Goal: Task Accomplishment & Management: Complete application form

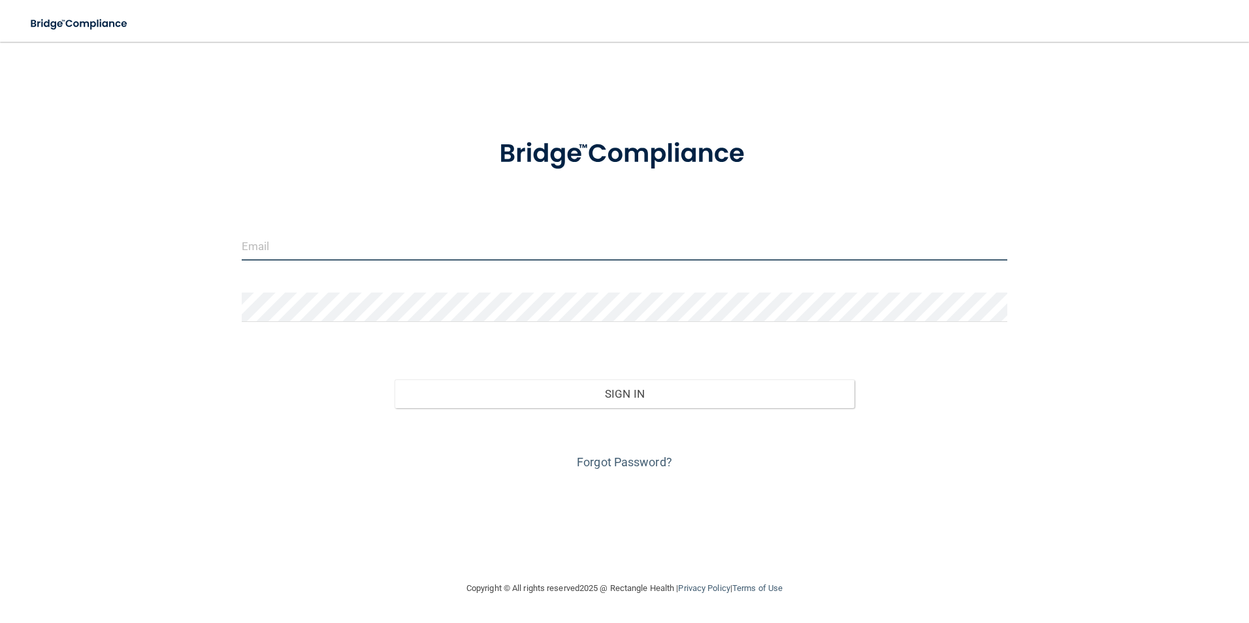
type input "[EMAIL_ADDRESS][PERSON_NAME][DOMAIN_NAME]"
drag, startPoint x: 489, startPoint y: 238, endPoint x: 81, endPoint y: 234, distance: 407.6
click at [67, 242] on div "najeana.singleton@dentalwhale.com Invalid email/password. You don't have permis…" at bounding box center [624, 311] width 1196 height 513
type input "oa5@wavedental.com"
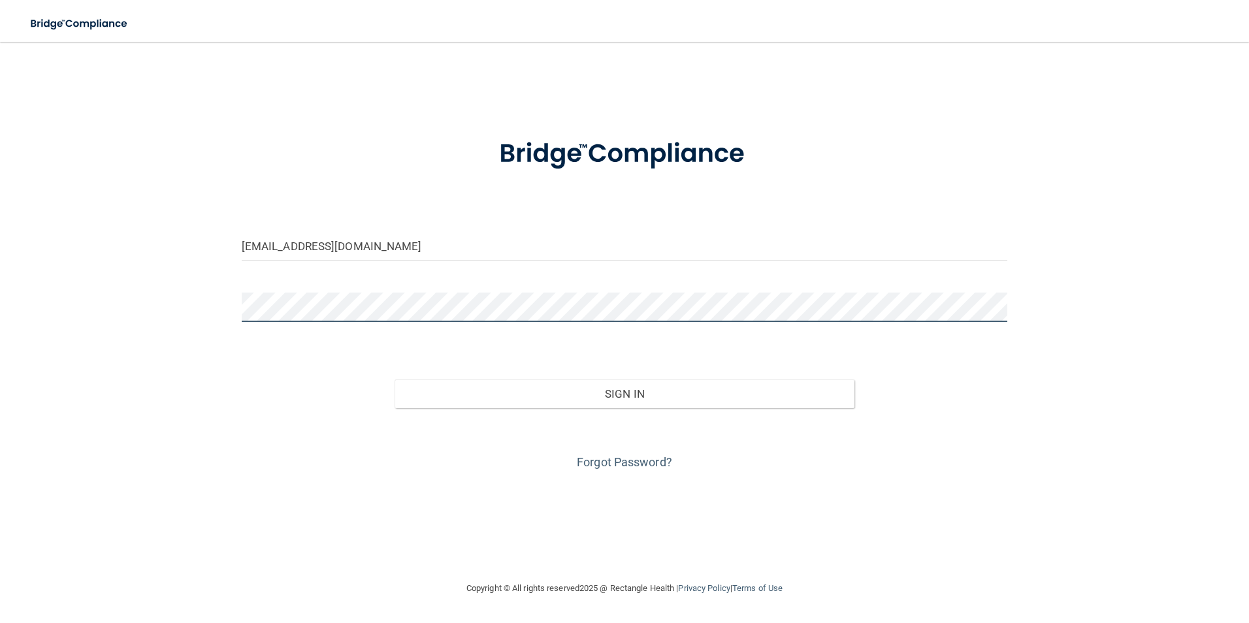
click at [165, 293] on div "oa5@wavedental.com Invalid email/password. You don't have permission to access …" at bounding box center [624, 311] width 1196 height 513
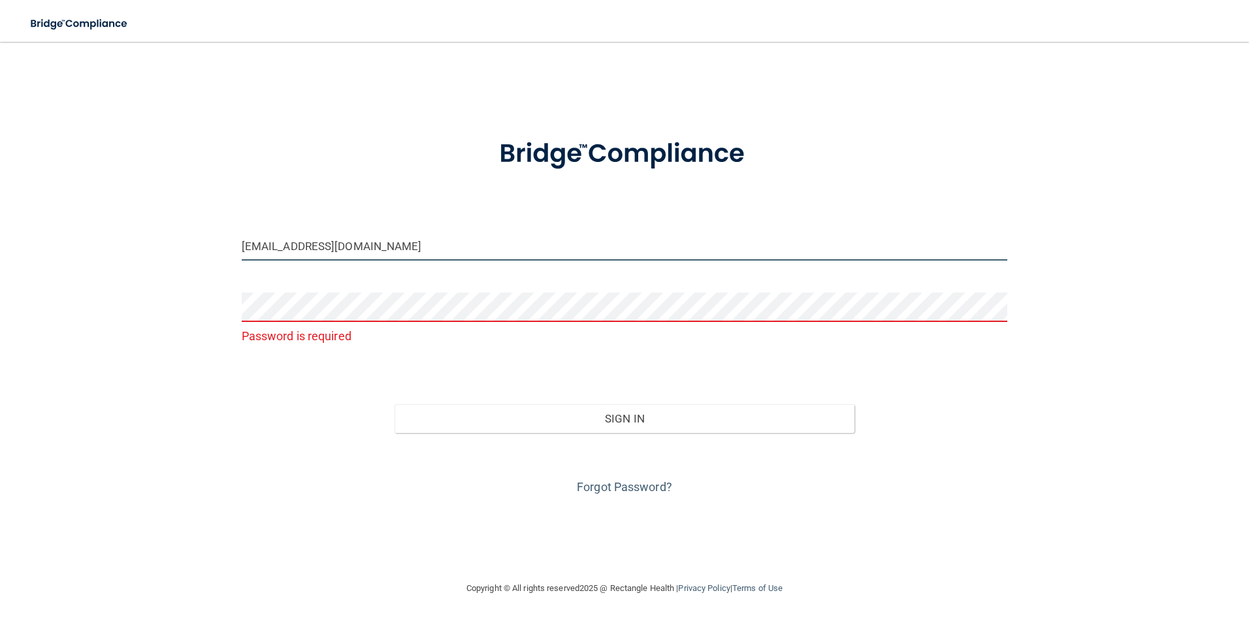
drag, startPoint x: 391, startPoint y: 235, endPoint x: 182, endPoint y: 254, distance: 209.8
click at [182, 254] on div "oa5@wavedental.com Password is required Invalid email/password. You don't have …" at bounding box center [624, 311] width 1196 height 513
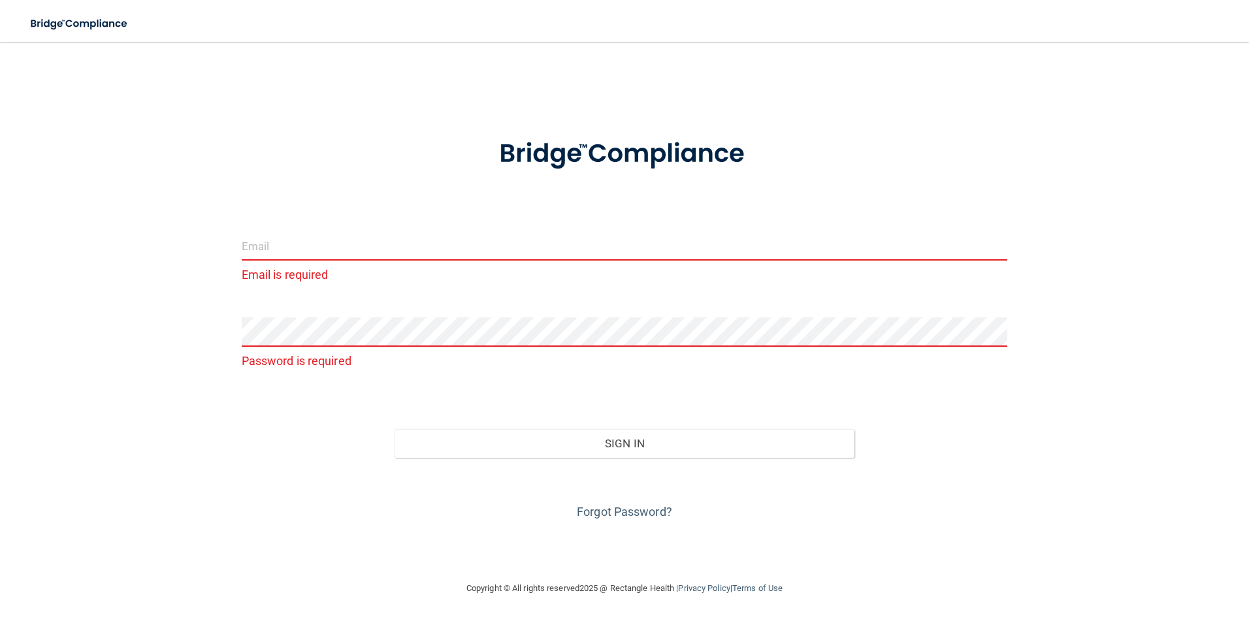
type input "o"
type input "w"
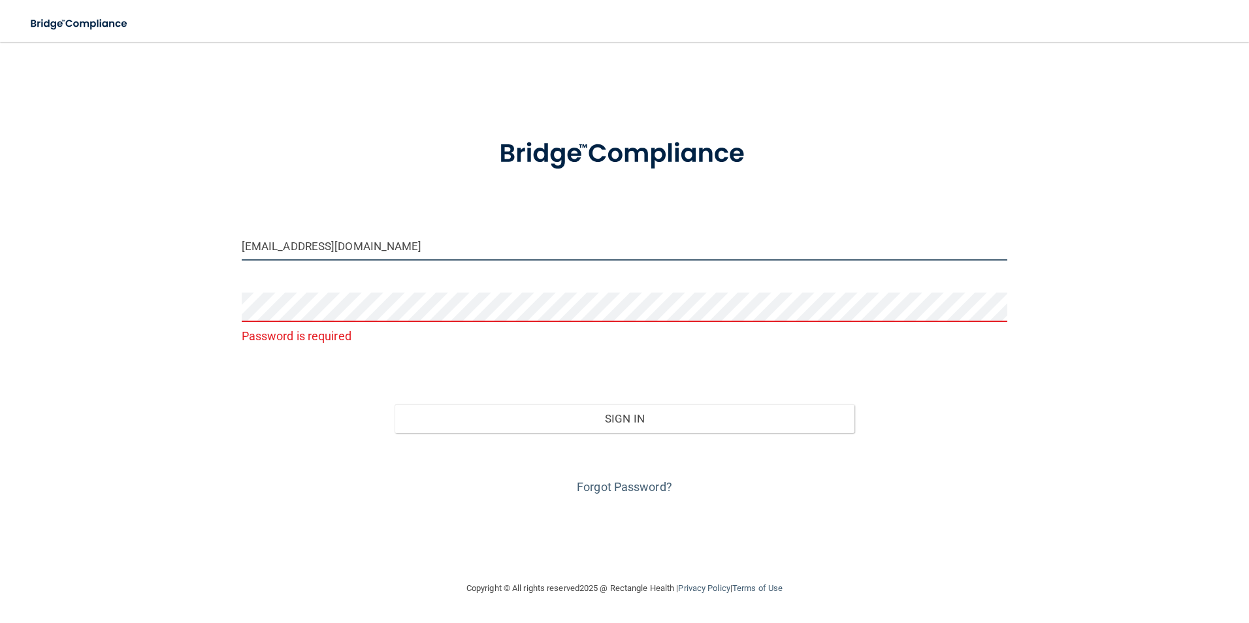
type input "om.wdsd@wavedp.com"
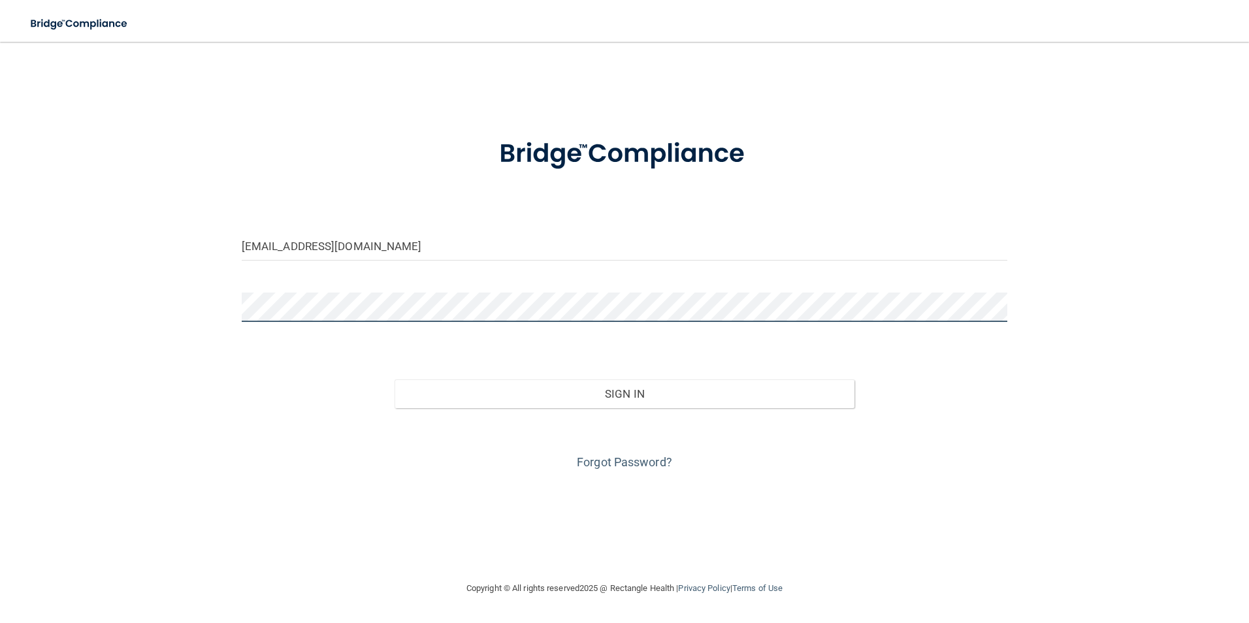
click at [394, 379] on button "Sign In" at bounding box center [624, 393] width 460 height 29
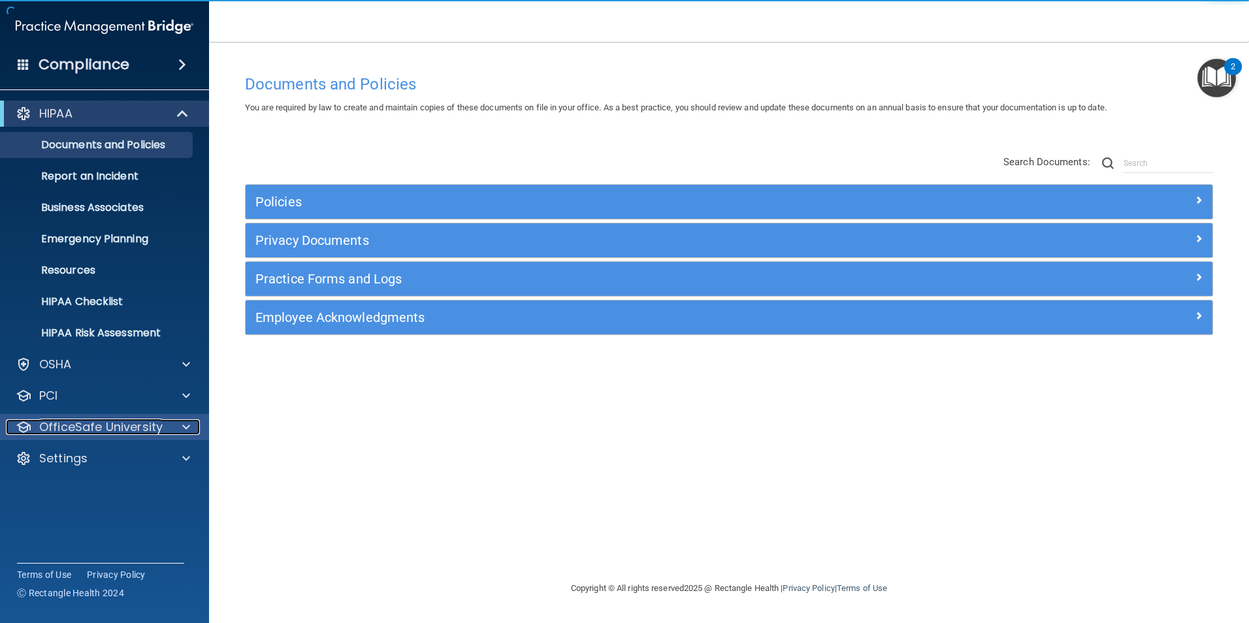
click at [194, 426] on div at bounding box center [184, 427] width 33 height 16
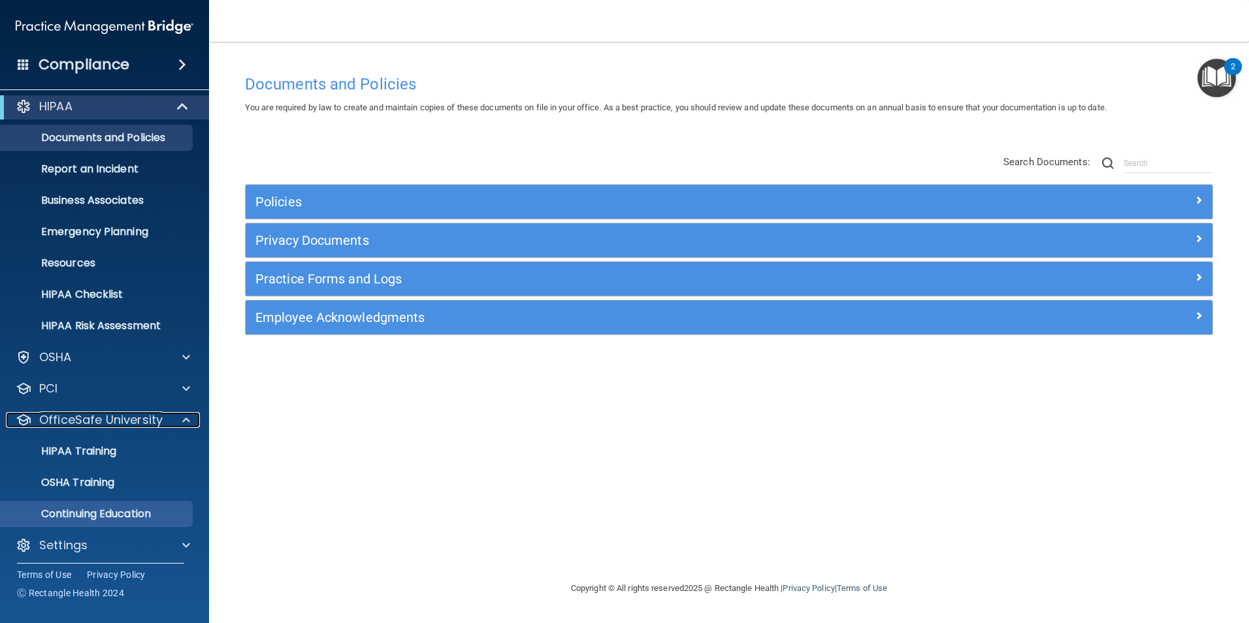
scroll to position [13, 0]
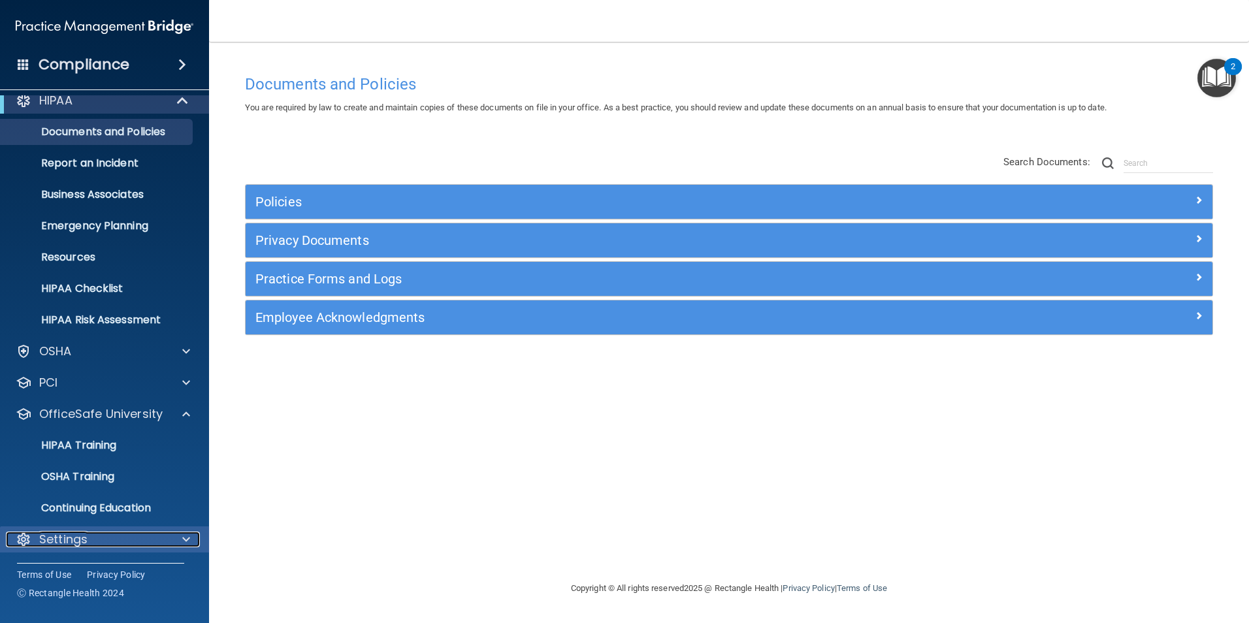
click at [183, 537] on span at bounding box center [186, 540] width 8 height 16
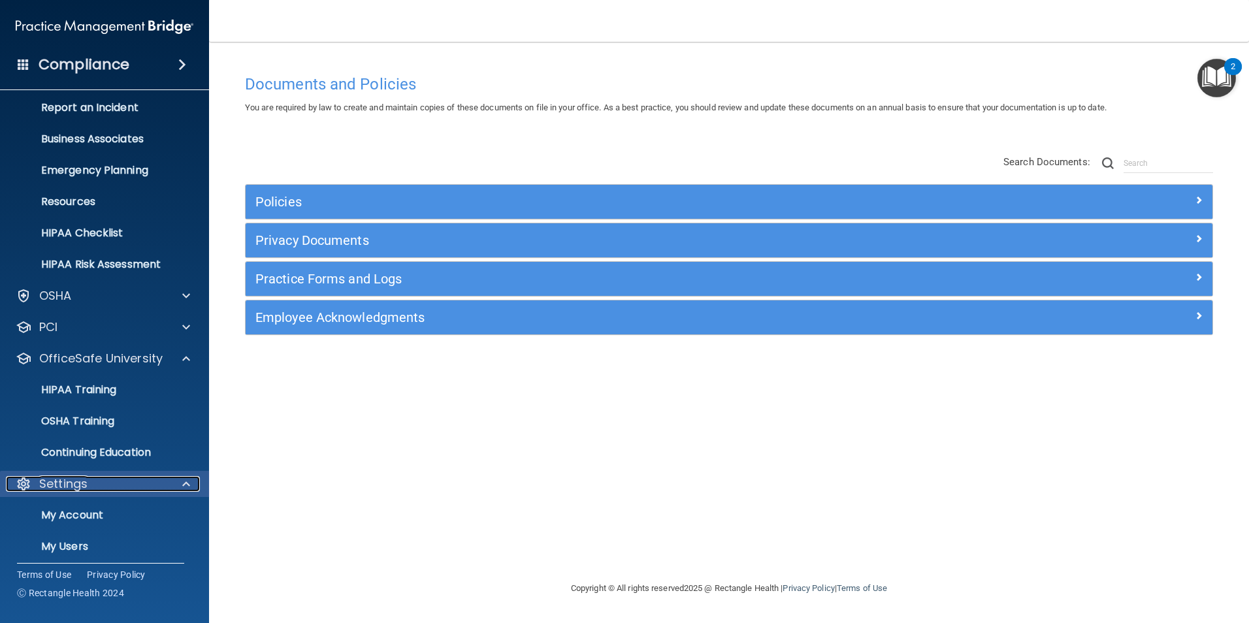
scroll to position [138, 0]
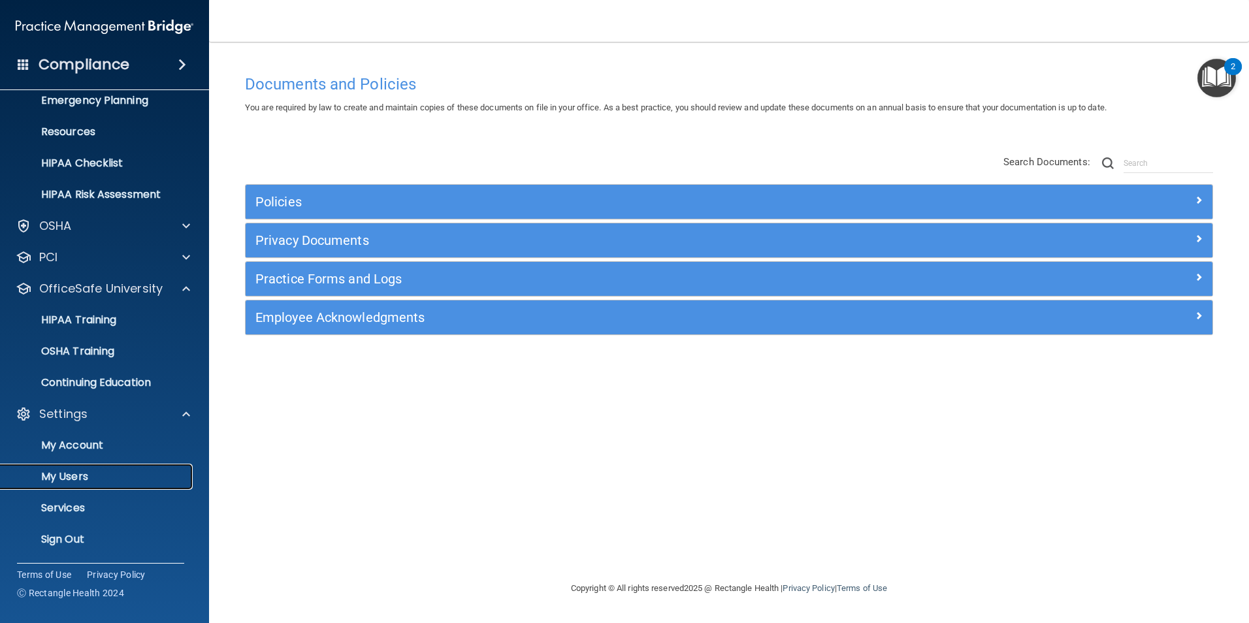
click at [77, 478] on p "My Users" at bounding box center [97, 476] width 178 height 13
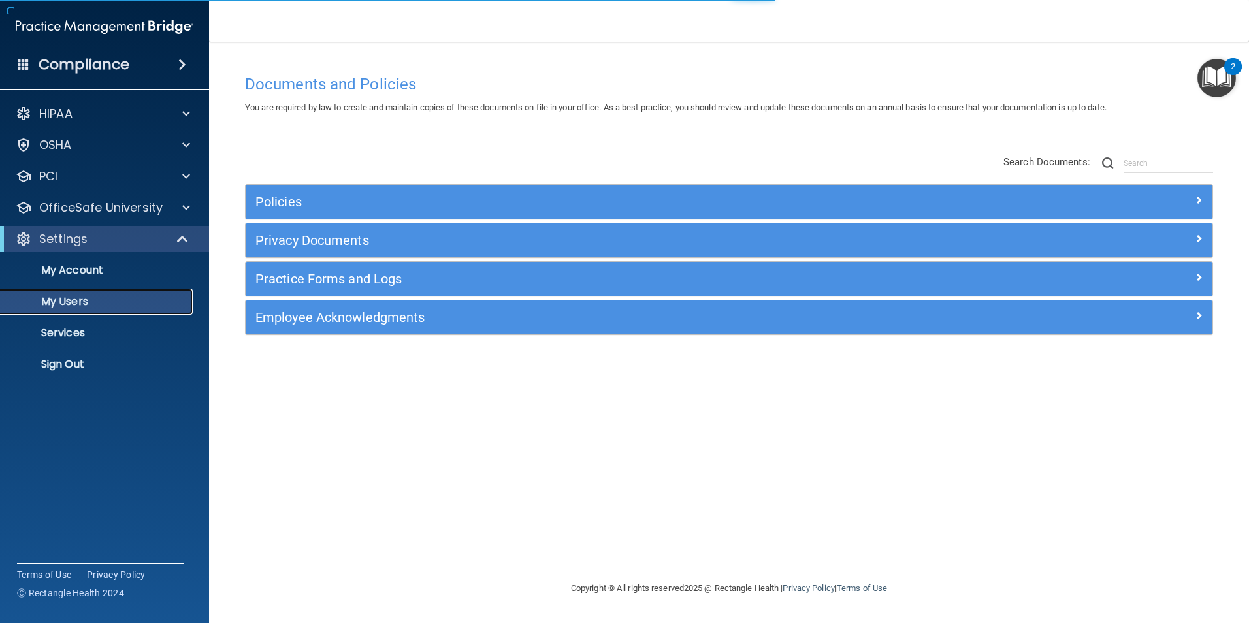
select select "20"
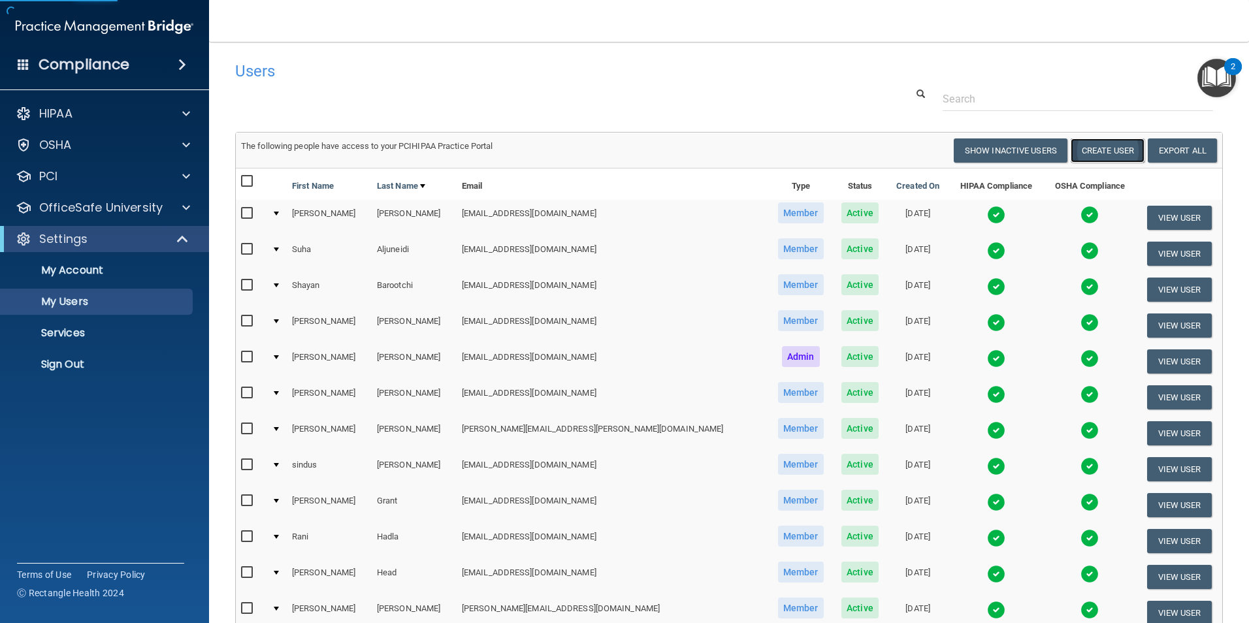
click at [1106, 148] on button "Create User" at bounding box center [1107, 150] width 74 height 24
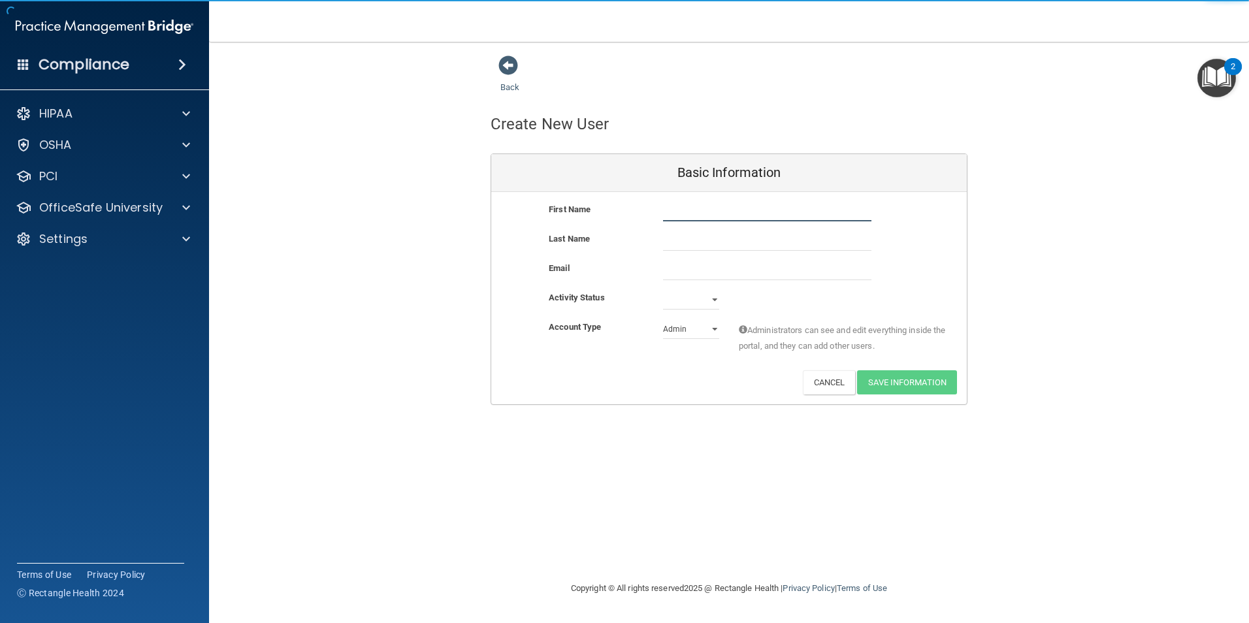
click at [698, 217] on input "text" at bounding box center [767, 212] width 208 height 20
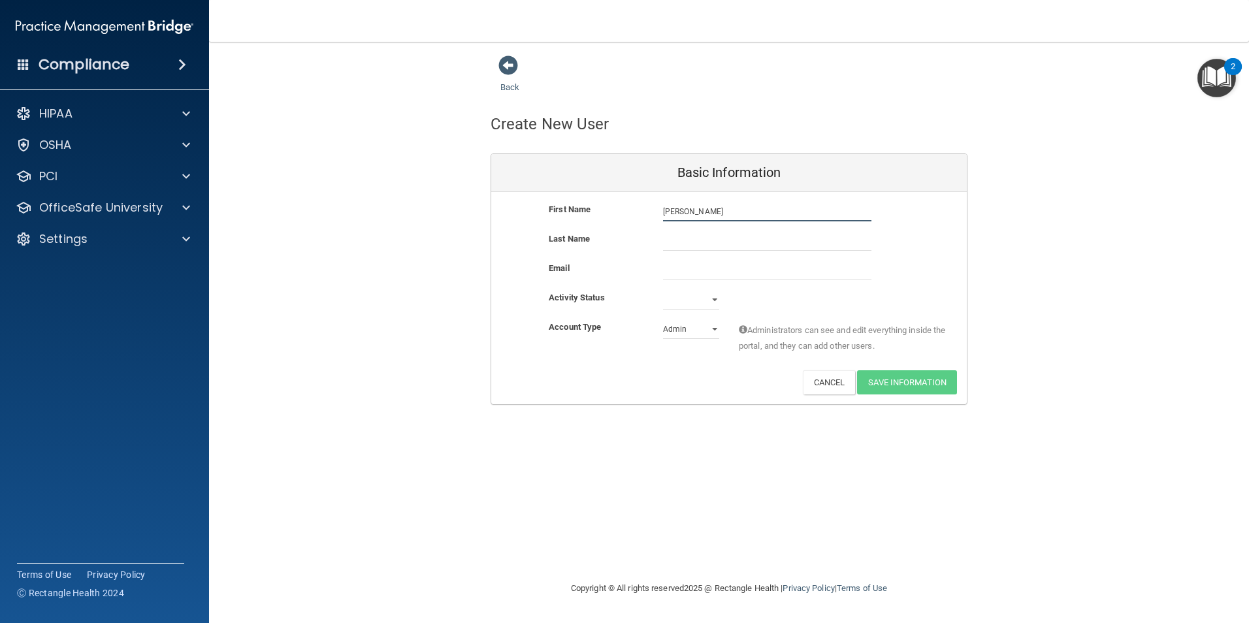
type input "Sonya"
click at [698, 245] on input "text" at bounding box center [767, 241] width 208 height 20
type input "Hill"
drag, startPoint x: 664, startPoint y: 271, endPoint x: 686, endPoint y: 276, distance: 22.7
click at [664, 271] on input "email" at bounding box center [767, 271] width 208 height 20
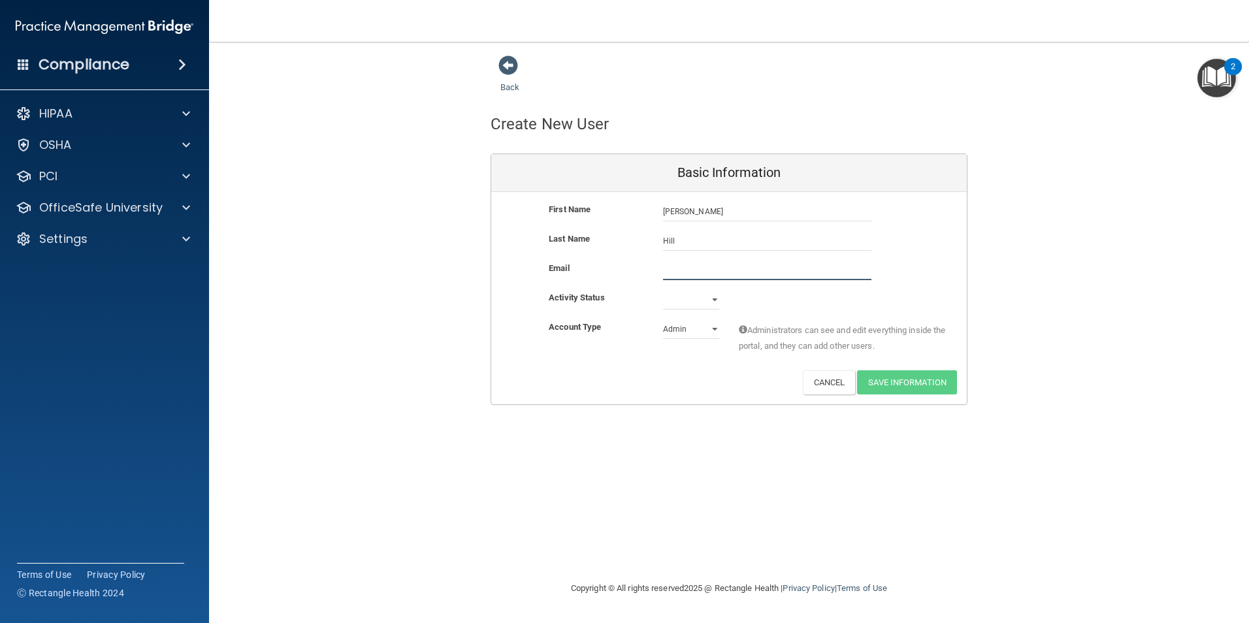
click at [673, 276] on input "email" at bounding box center [767, 271] width 208 height 20
click at [666, 269] on input "email" at bounding box center [767, 271] width 208 height 20
click at [674, 268] on input "email" at bounding box center [767, 271] width 208 height 20
type input "hillsonya888@gamil.com"
click at [713, 302] on select "Active Inactive" at bounding box center [691, 300] width 56 height 20
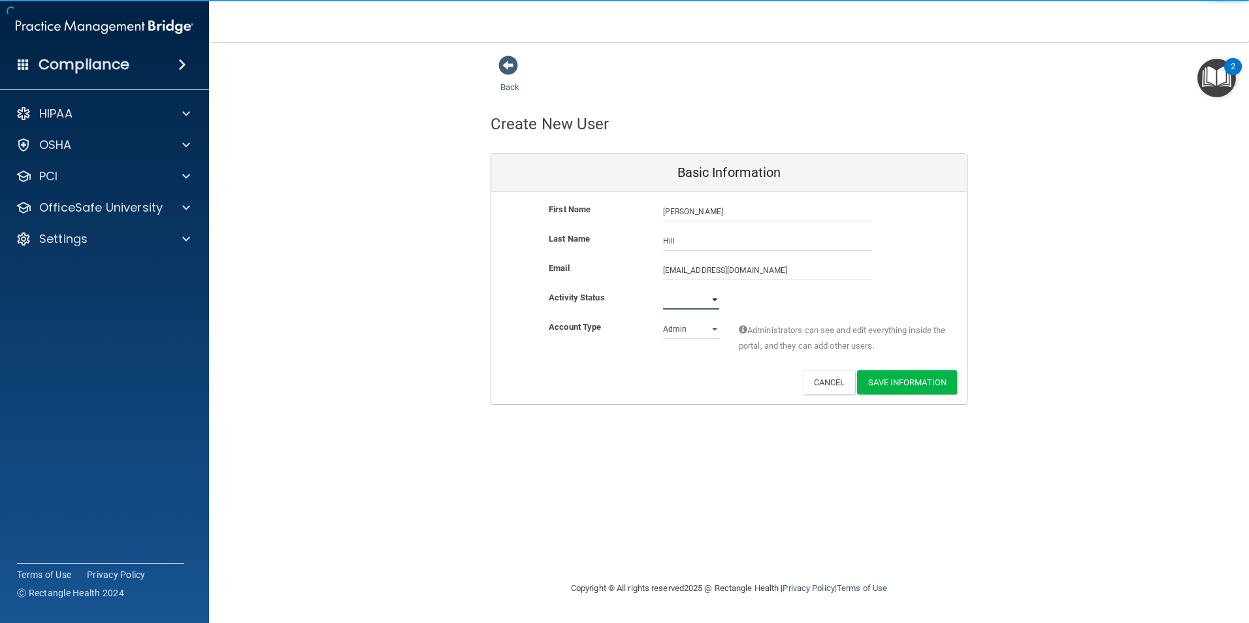
select select "active"
click at [663, 290] on select "Active Inactive" at bounding box center [691, 300] width 56 height 20
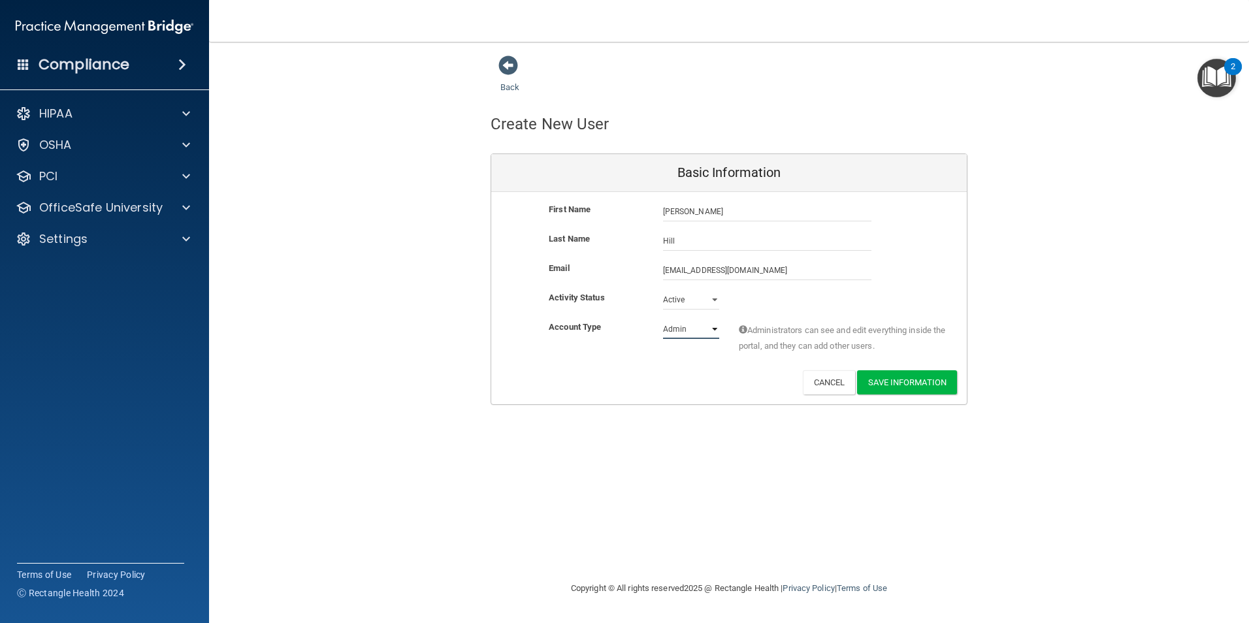
click at [708, 330] on select "Admin Member" at bounding box center [691, 329] width 56 height 20
select select "practice_member"
click at [663, 319] on select "Admin Member" at bounding box center [691, 329] width 56 height 20
click at [728, 270] on input "hillsonya888@gamil.com" at bounding box center [767, 271] width 208 height 20
type input "[EMAIL_ADDRESS][DOMAIN_NAME]"
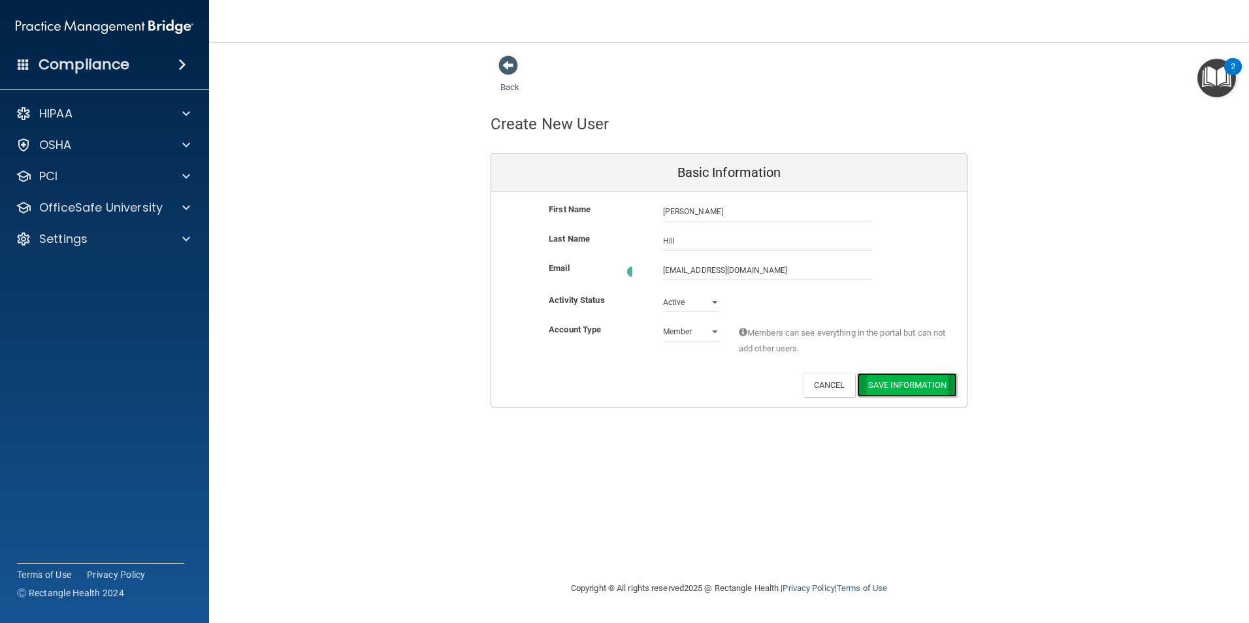
click at [922, 381] on button "Save Information" at bounding box center [907, 385] width 100 height 24
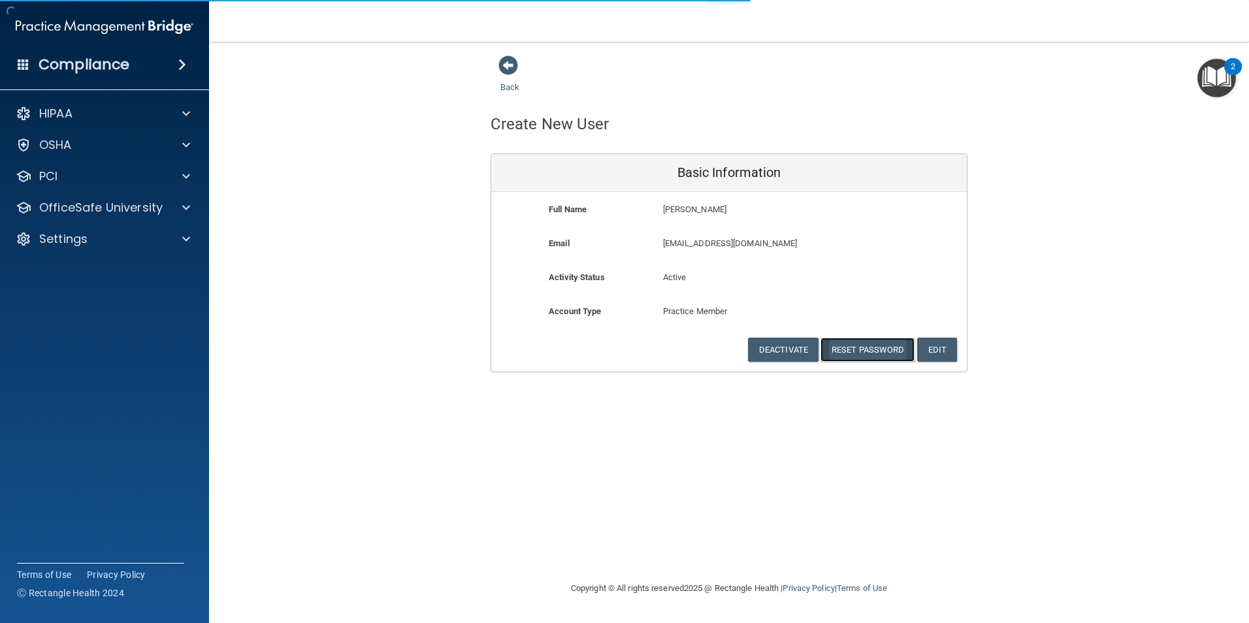
click at [869, 347] on button "Reset Password" at bounding box center [867, 350] width 94 height 24
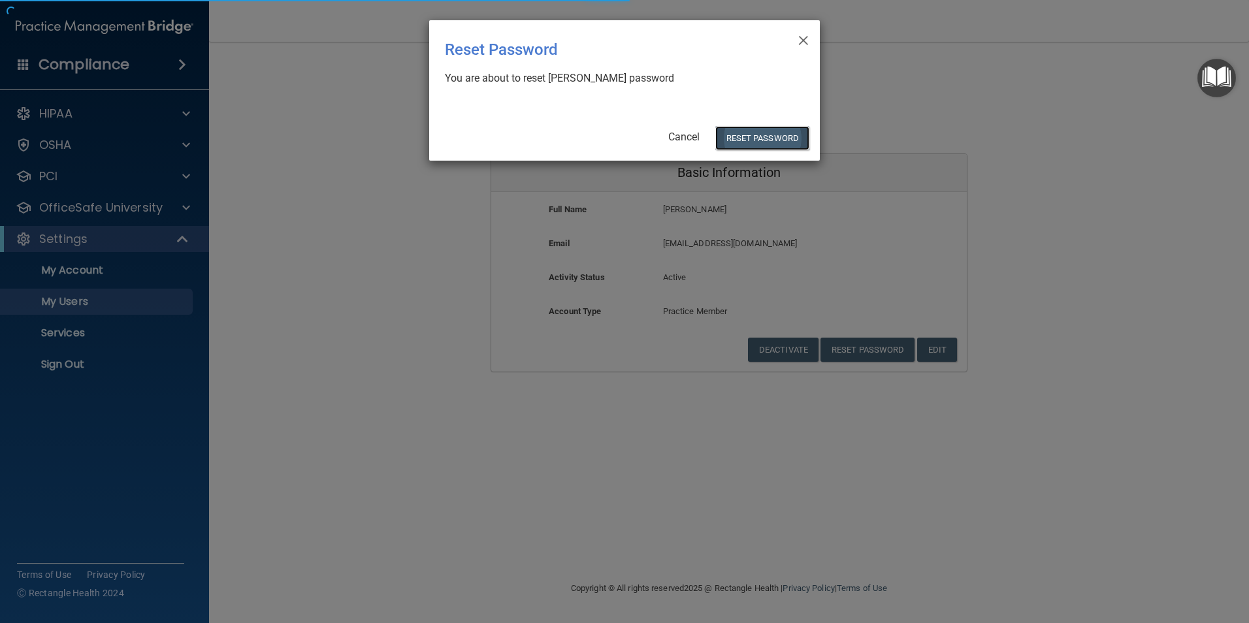
click at [777, 131] on button "Reset Password" at bounding box center [762, 138] width 94 height 24
select select "20"
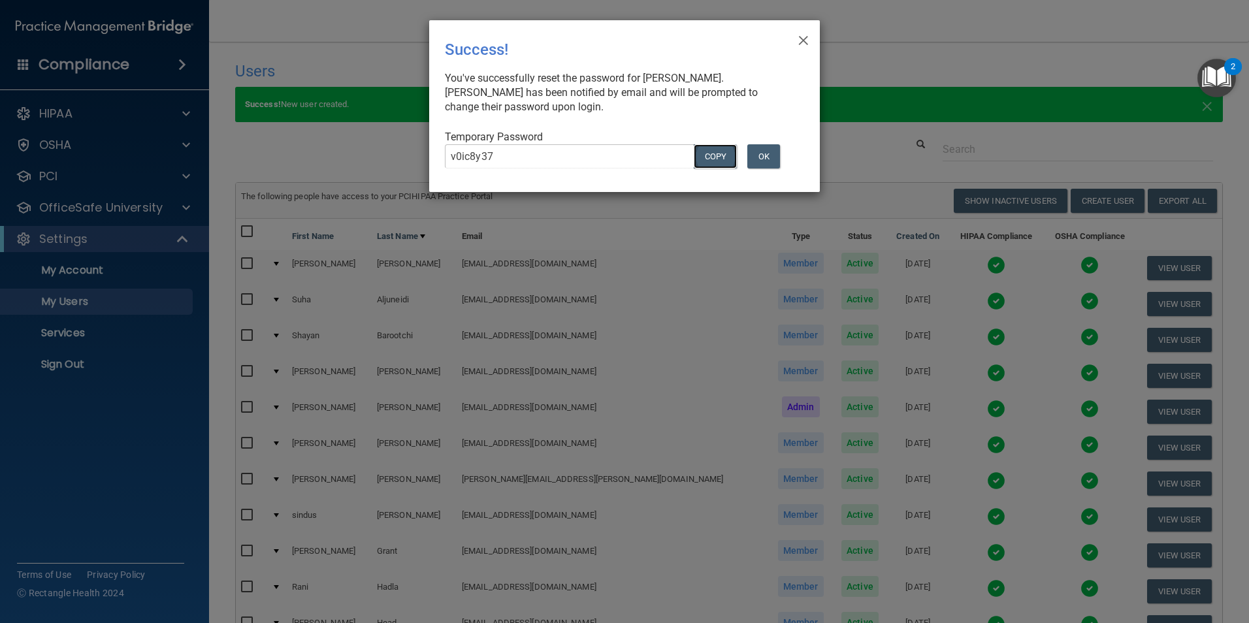
click at [715, 157] on button "COPY" at bounding box center [715, 156] width 43 height 24
click at [805, 44] on span "×" at bounding box center [803, 38] width 12 height 26
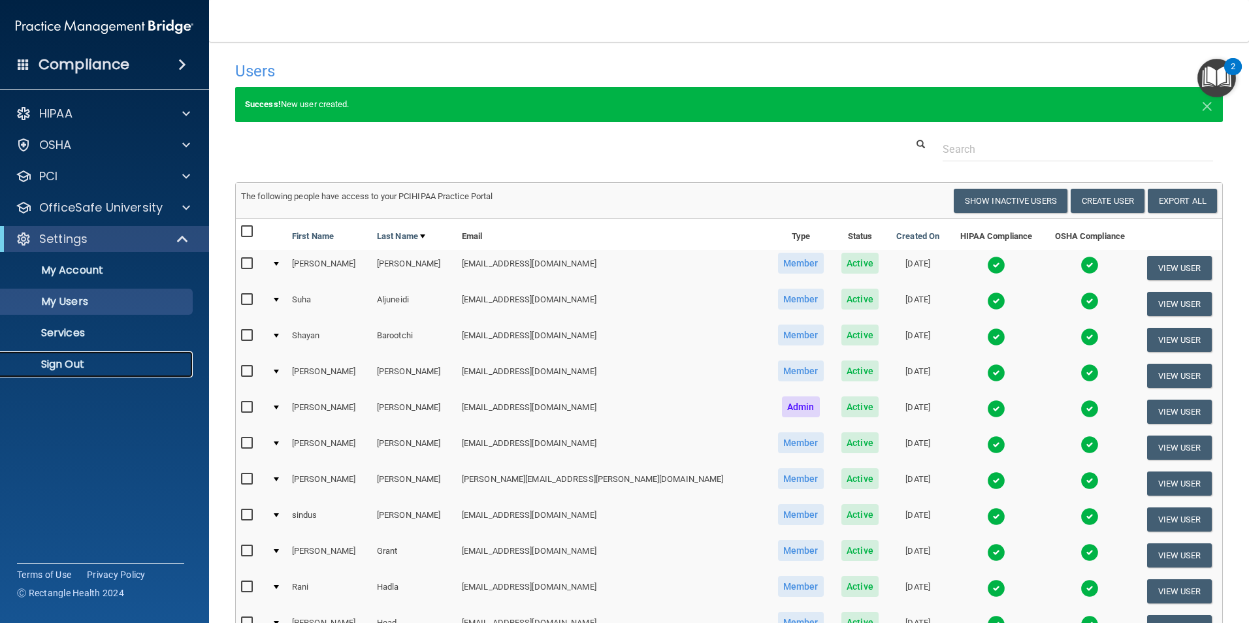
click at [85, 362] on p "Sign Out" at bounding box center [97, 364] width 178 height 13
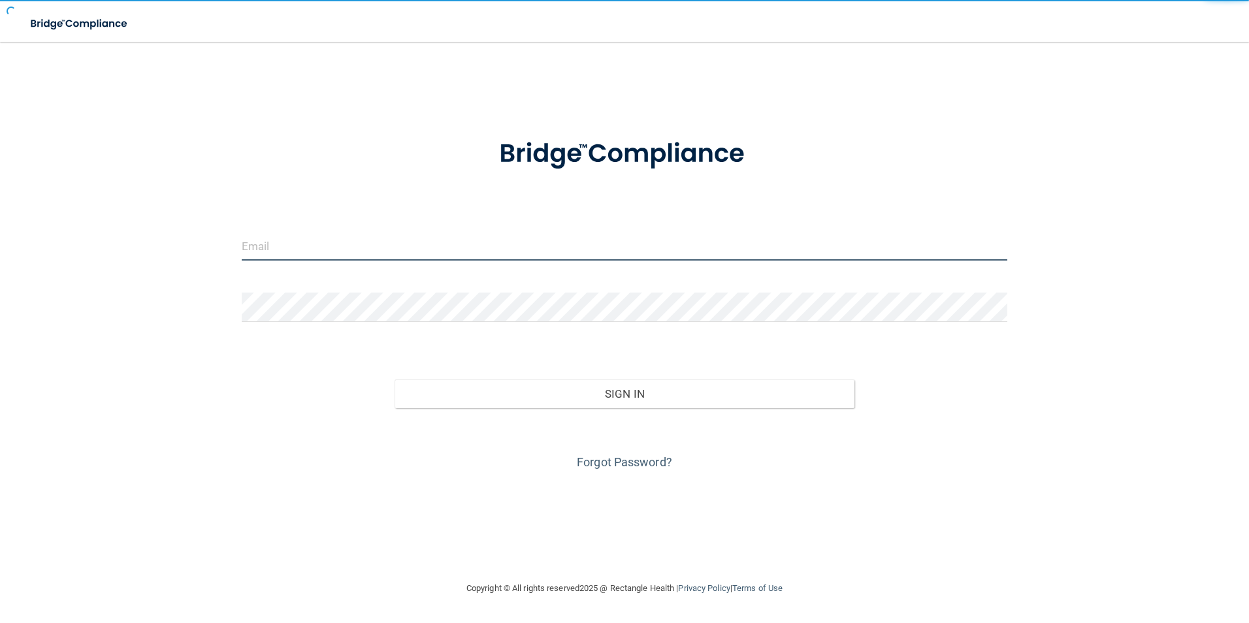
type input "[EMAIL_ADDRESS][PERSON_NAME][DOMAIN_NAME]"
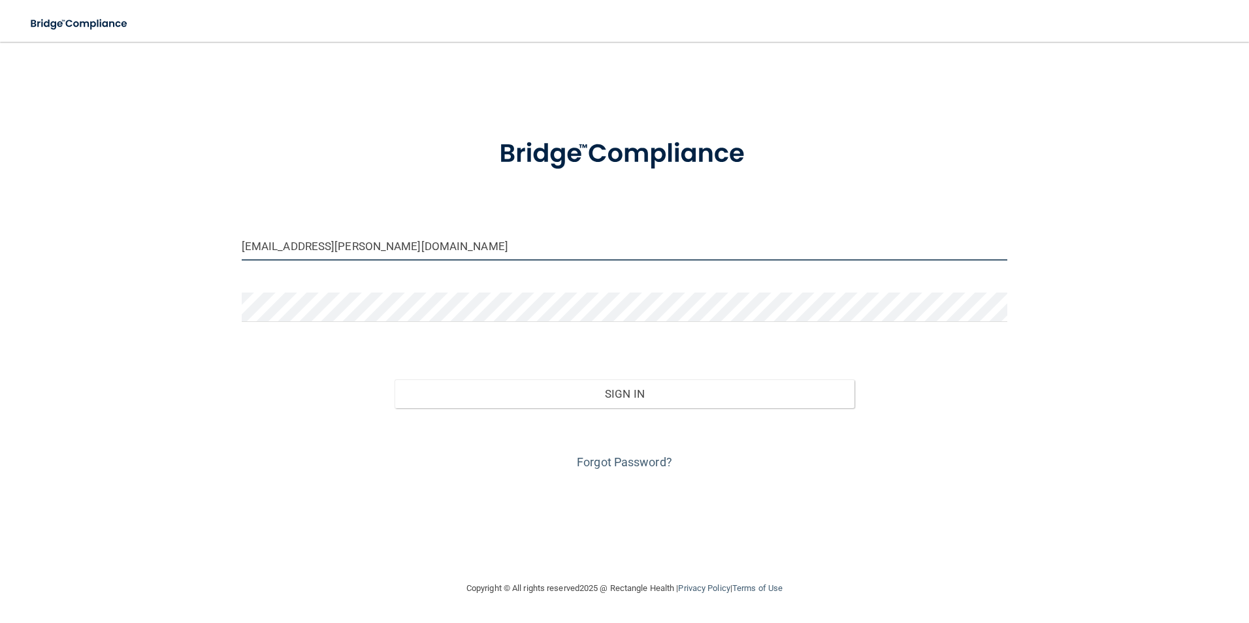
drag, startPoint x: 534, startPoint y: 242, endPoint x: 142, endPoint y: 255, distance: 392.7
click at [140, 253] on div "najeana.singleton@dentalwhale.com Invalid email/password. You don't have permis…" at bounding box center [624, 311] width 1196 height 513
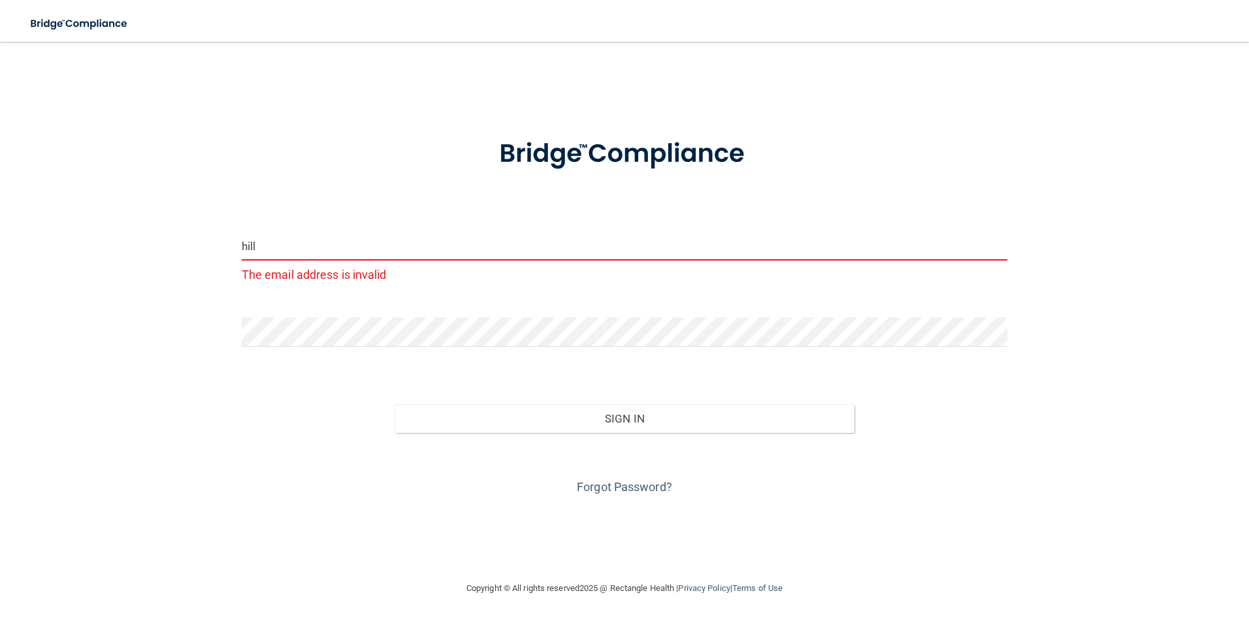
type input "[EMAIL_ADDRESS][DOMAIN_NAME]"
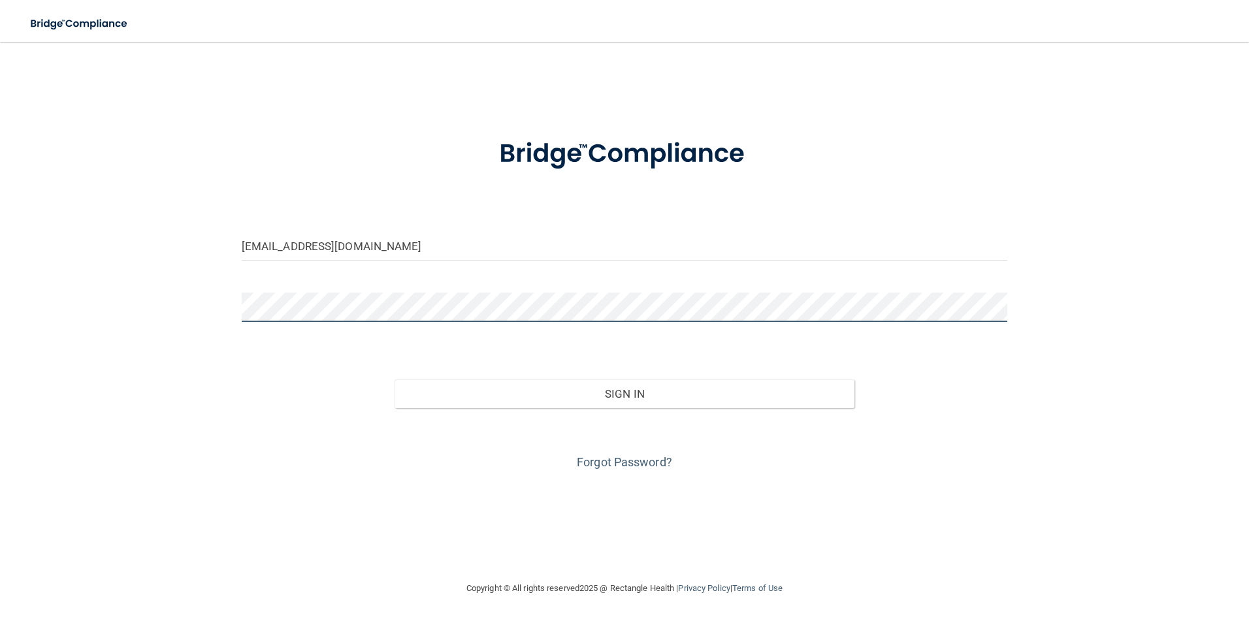
click at [176, 316] on div "hillsonya888@gmail.com Invalid email/password. You don't have permission to acc…" at bounding box center [624, 311] width 1196 height 513
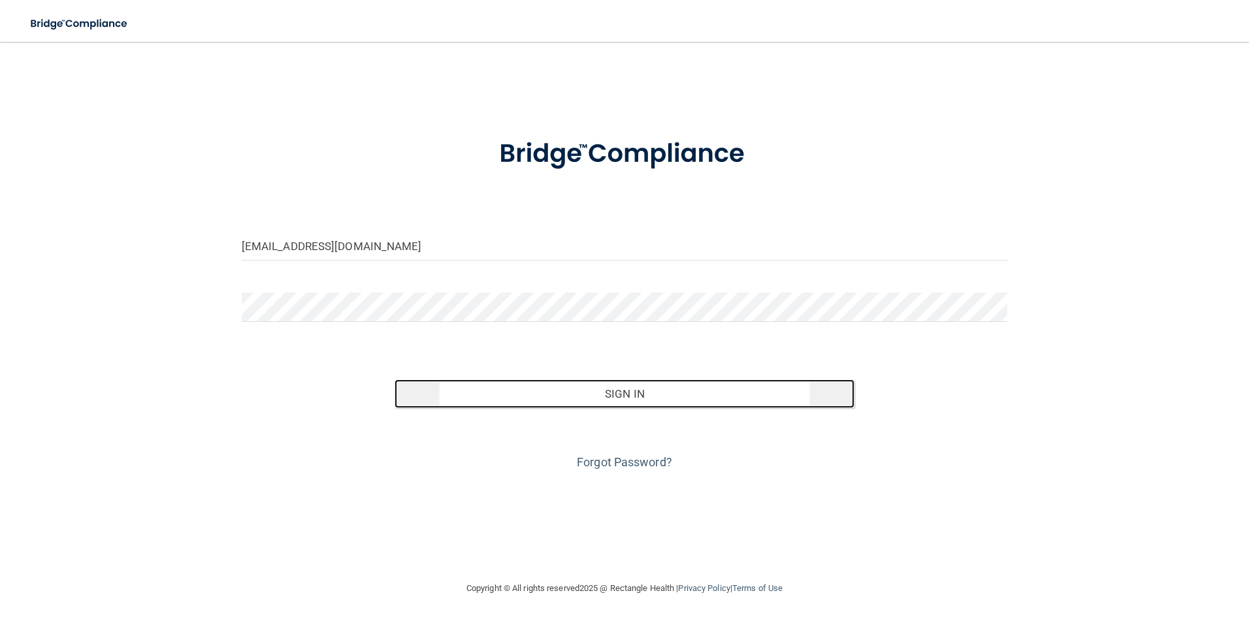
click at [637, 398] on button "Sign In" at bounding box center [624, 393] width 460 height 29
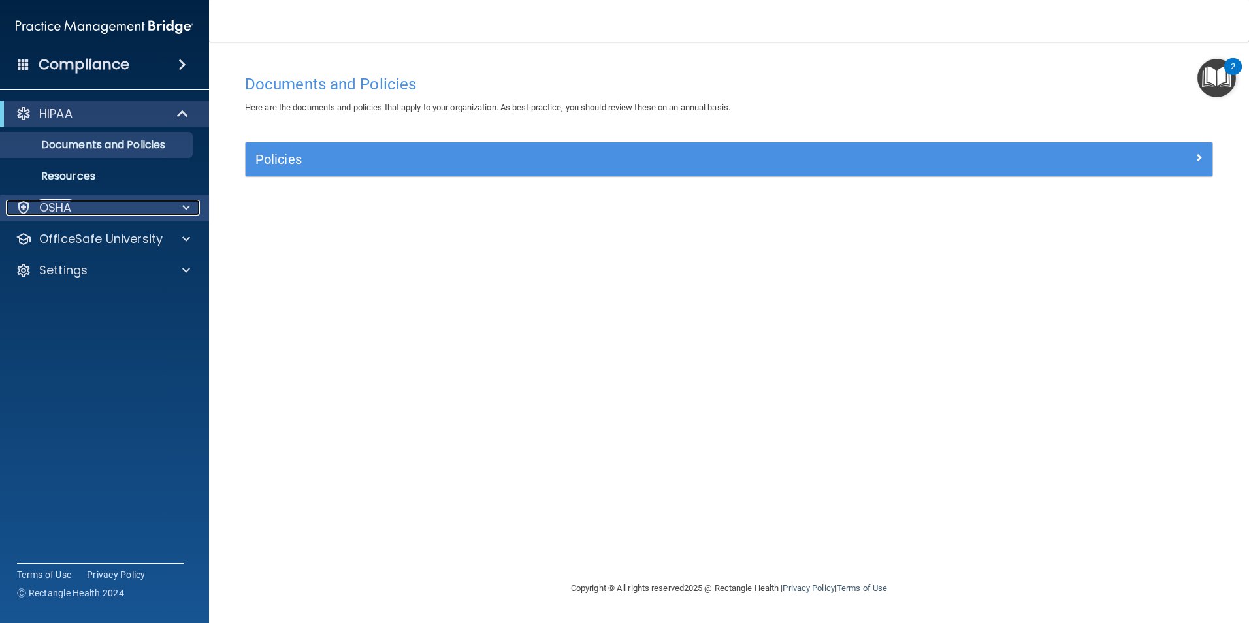
click at [192, 205] on div at bounding box center [184, 208] width 33 height 16
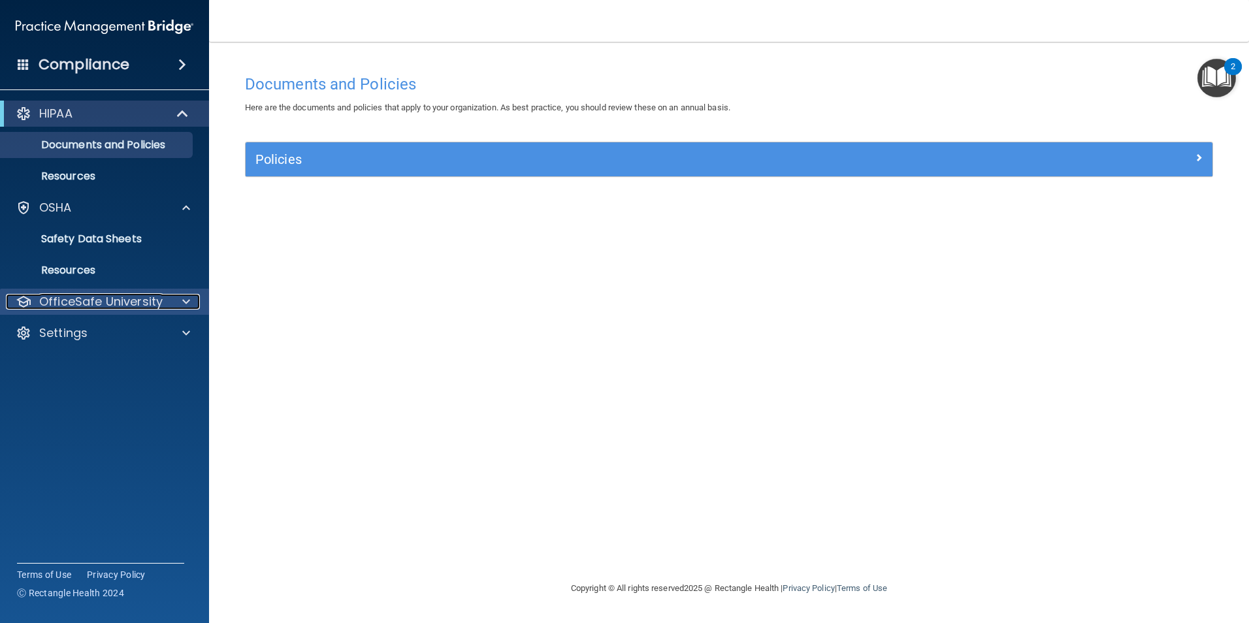
click at [80, 304] on p "OfficeSafe University" at bounding box center [100, 302] width 123 height 16
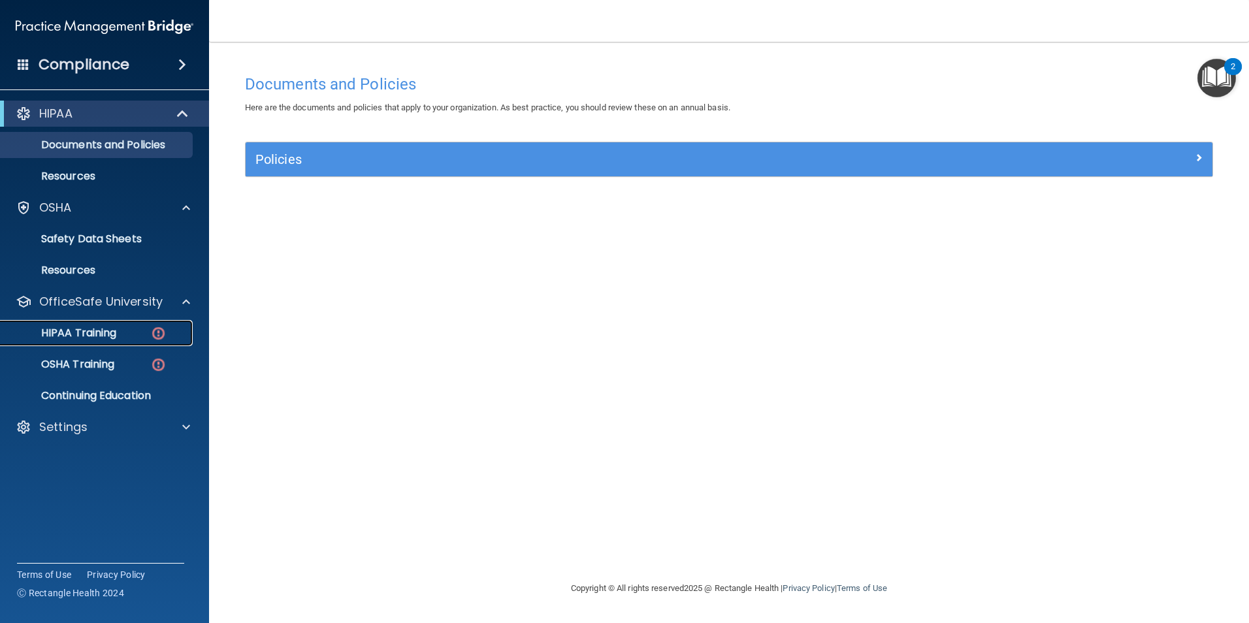
click at [78, 327] on p "HIPAA Training" at bounding box center [62, 333] width 108 height 13
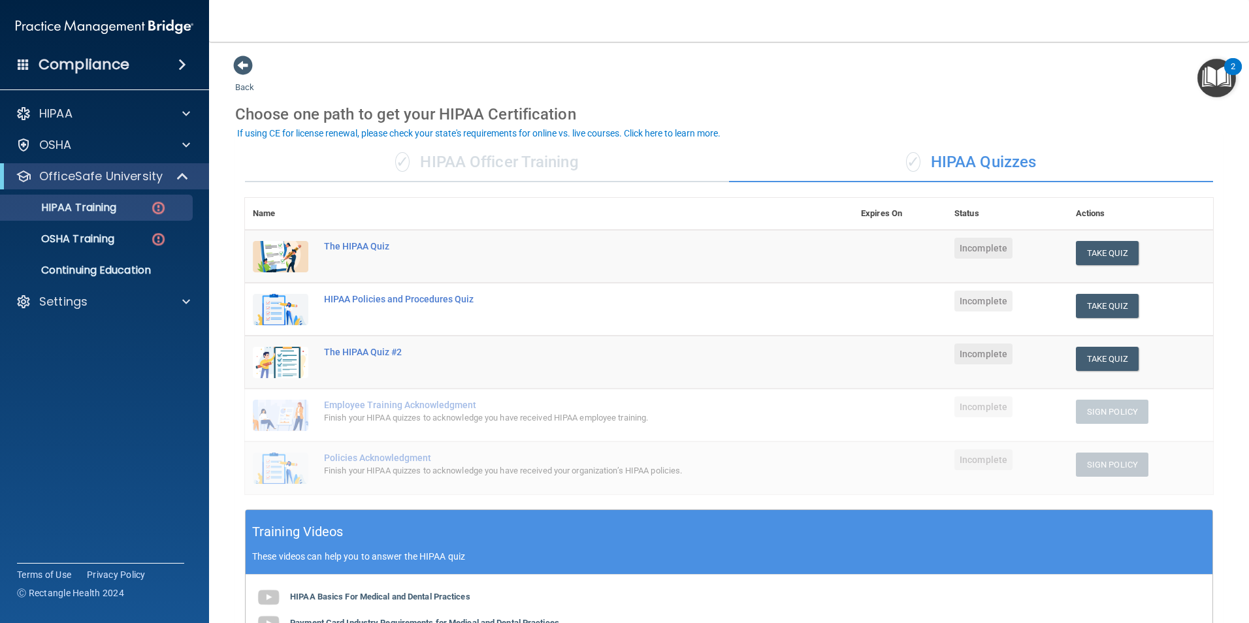
click at [515, 171] on div "✓ HIPAA Officer Training" at bounding box center [487, 162] width 484 height 39
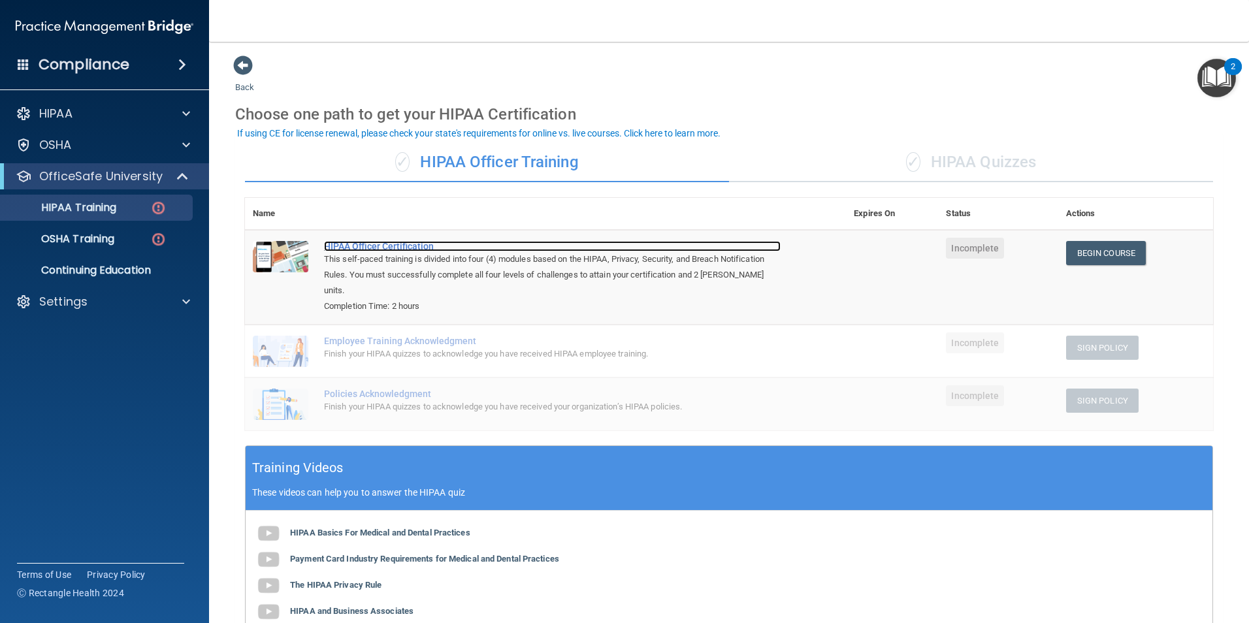
click at [377, 251] on div "HIPAA Officer Certification" at bounding box center [552, 246] width 457 height 10
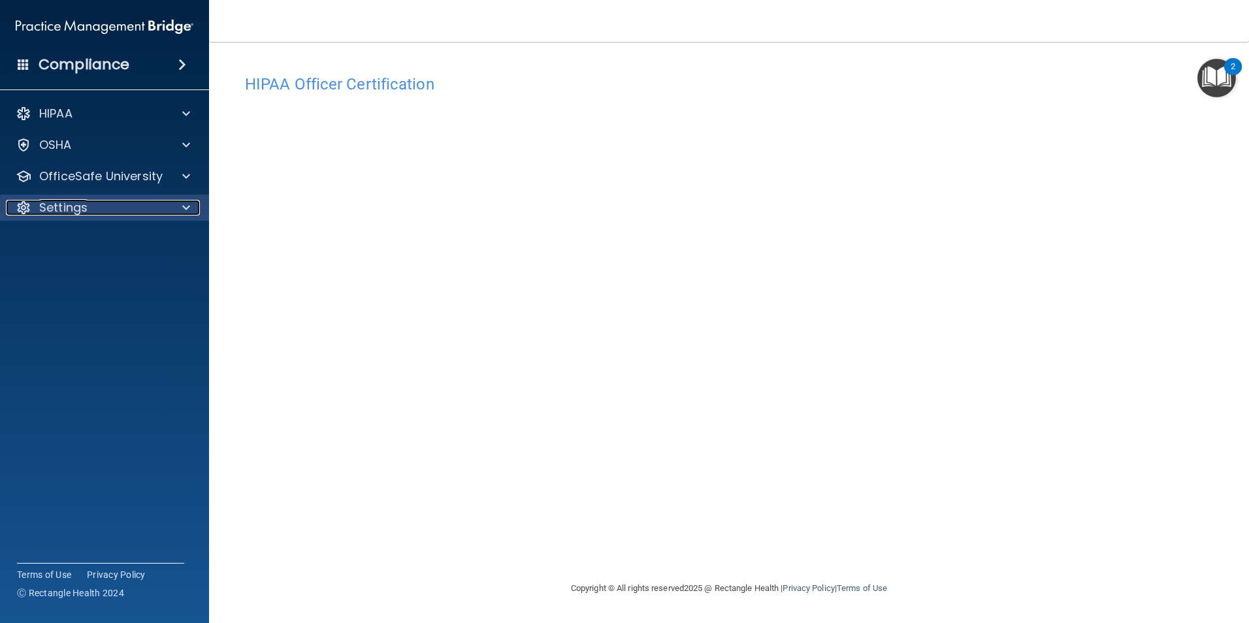
click at [185, 209] on span at bounding box center [186, 208] width 8 height 16
click at [69, 270] on p "Sign Out" at bounding box center [97, 270] width 178 height 13
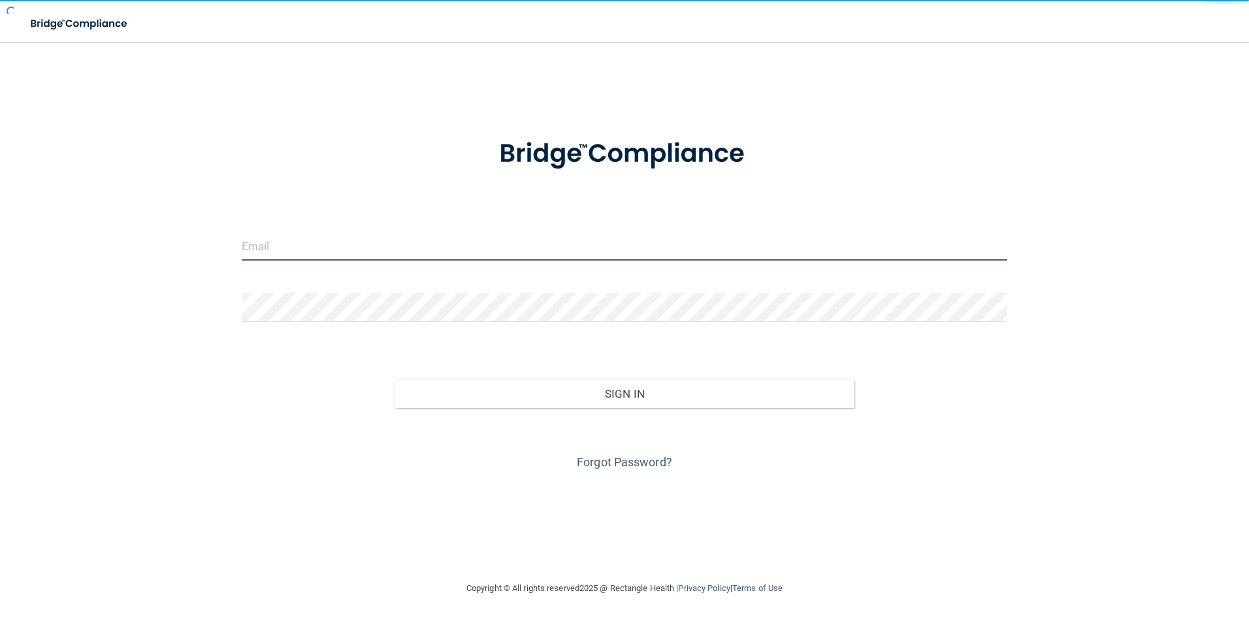
type input "[EMAIL_ADDRESS][PERSON_NAME][DOMAIN_NAME]"
